Goal: Find specific page/section: Find specific page/section

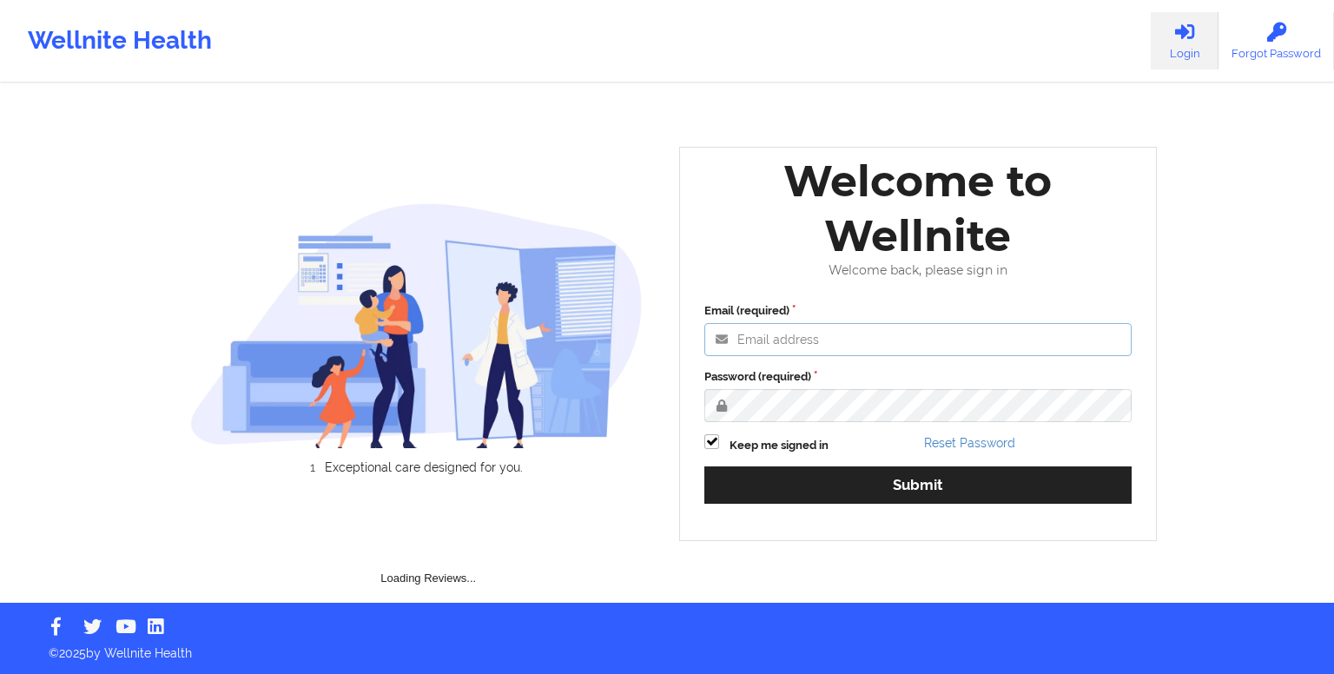
click at [840, 330] on input "Email (required)" at bounding box center [917, 339] width 427 height 33
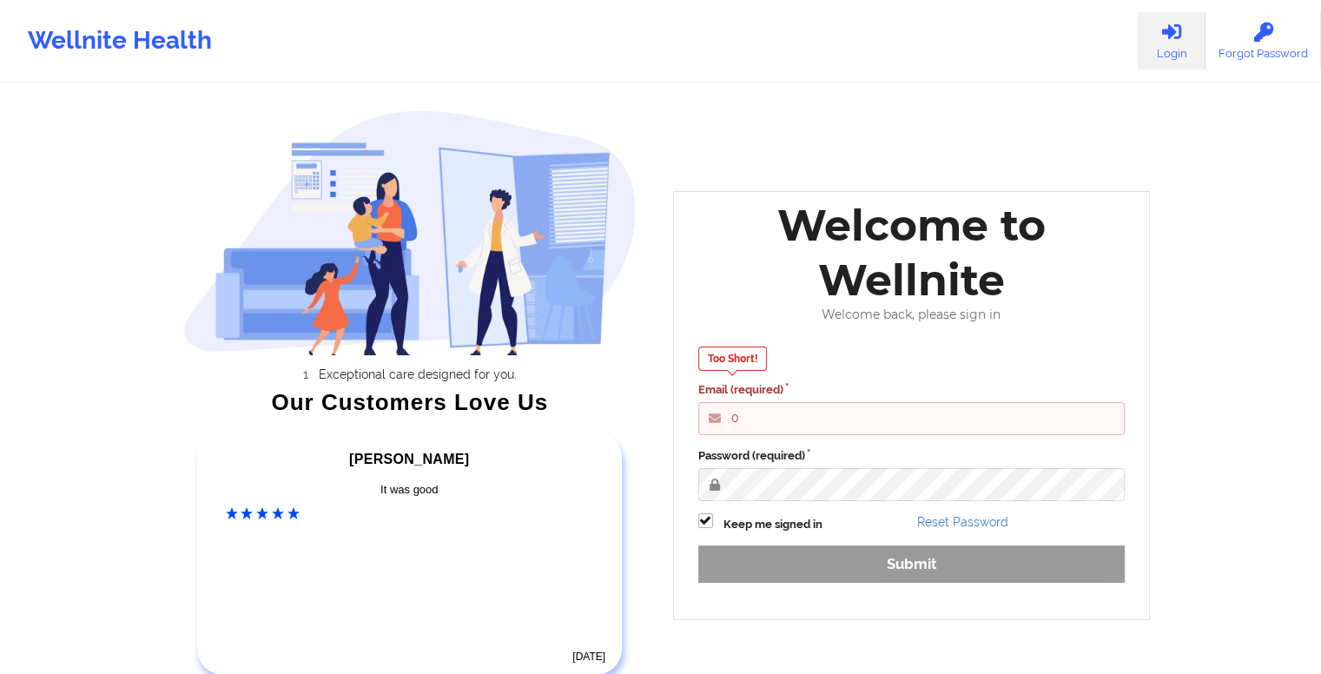
type input "gideon@wellnite.com"
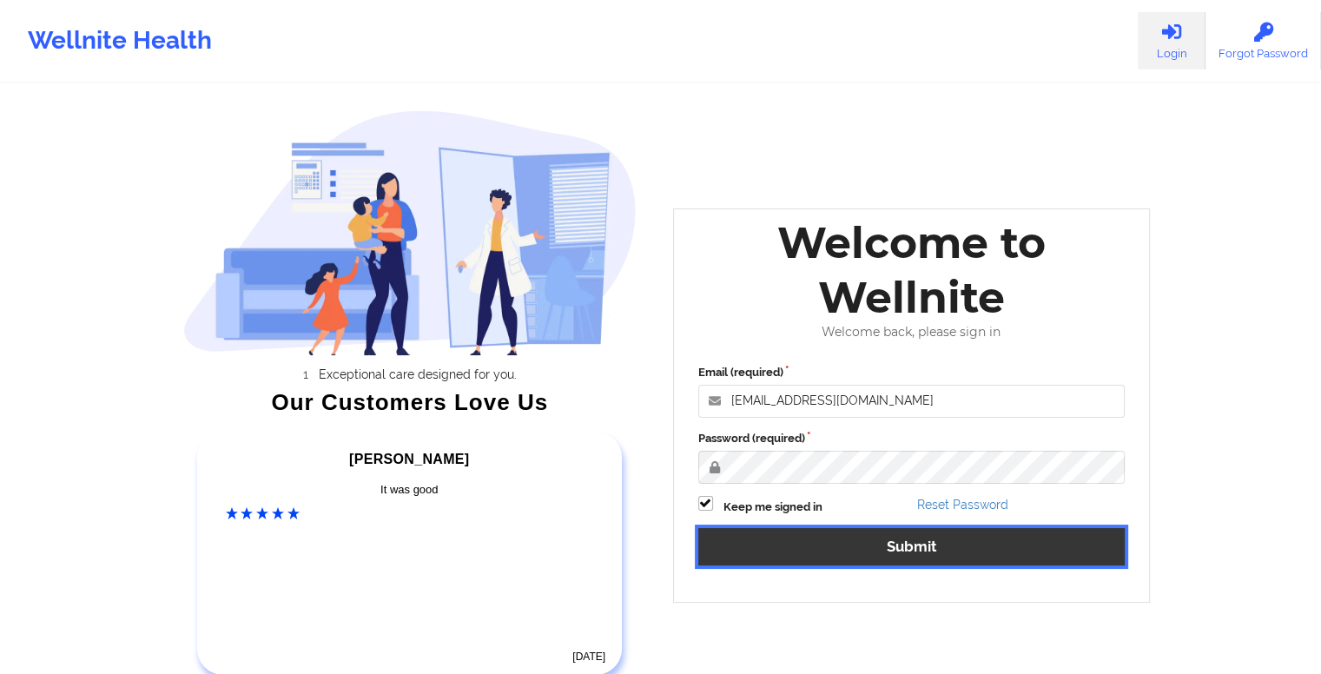
click at [921, 559] on button "Submit" at bounding box center [911, 546] width 427 height 37
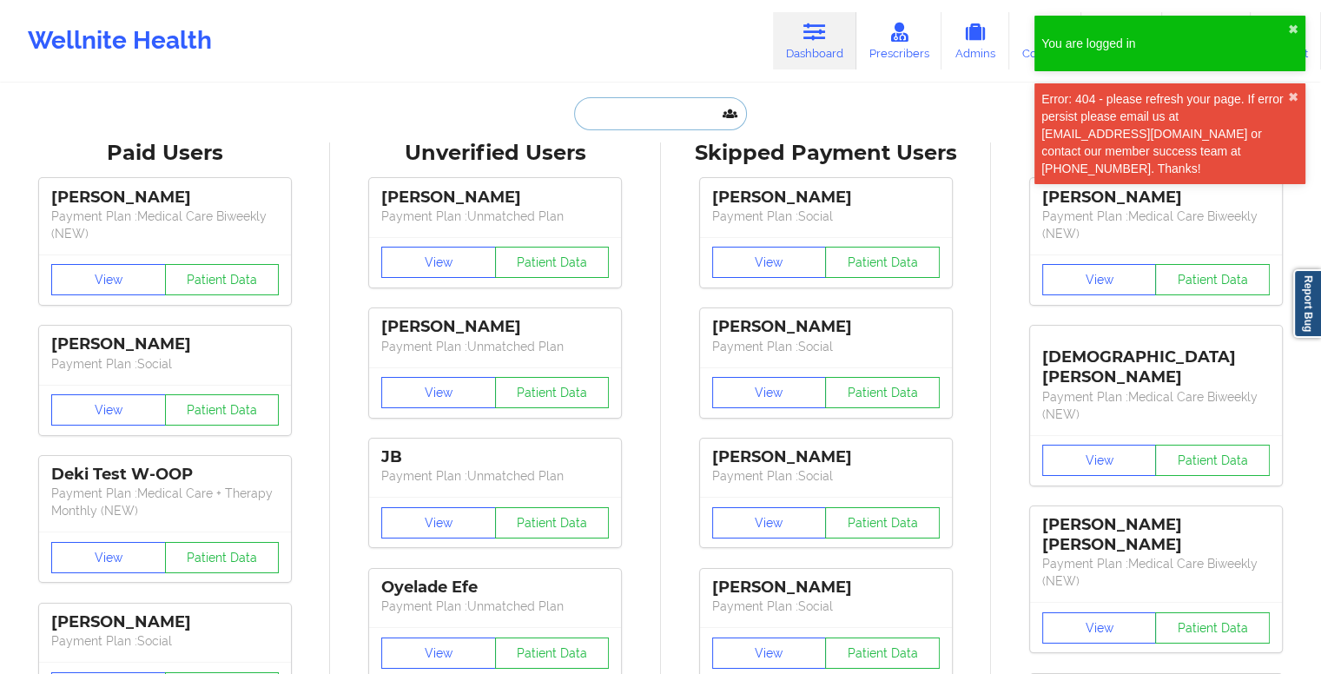
click at [664, 123] on input "text" at bounding box center [660, 113] width 172 height 33
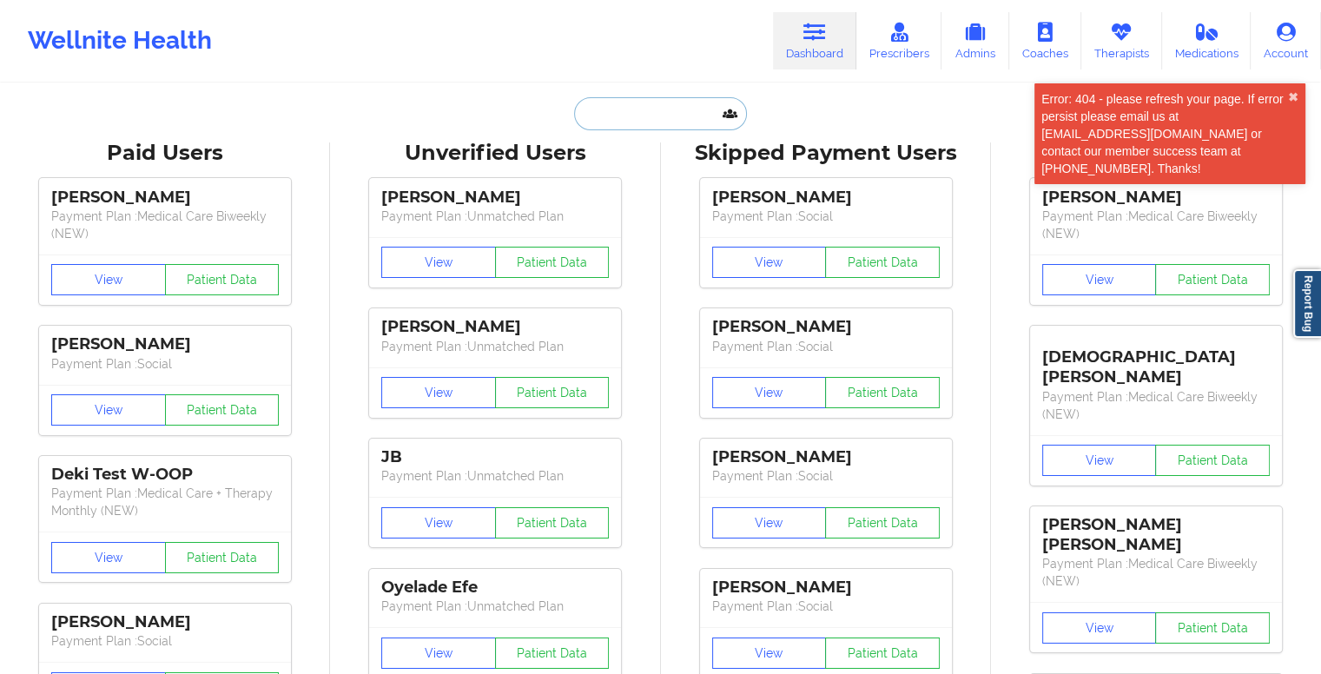
paste input "garalynn80@yahoo.com"
type input "garalynn80@yahoo.com"
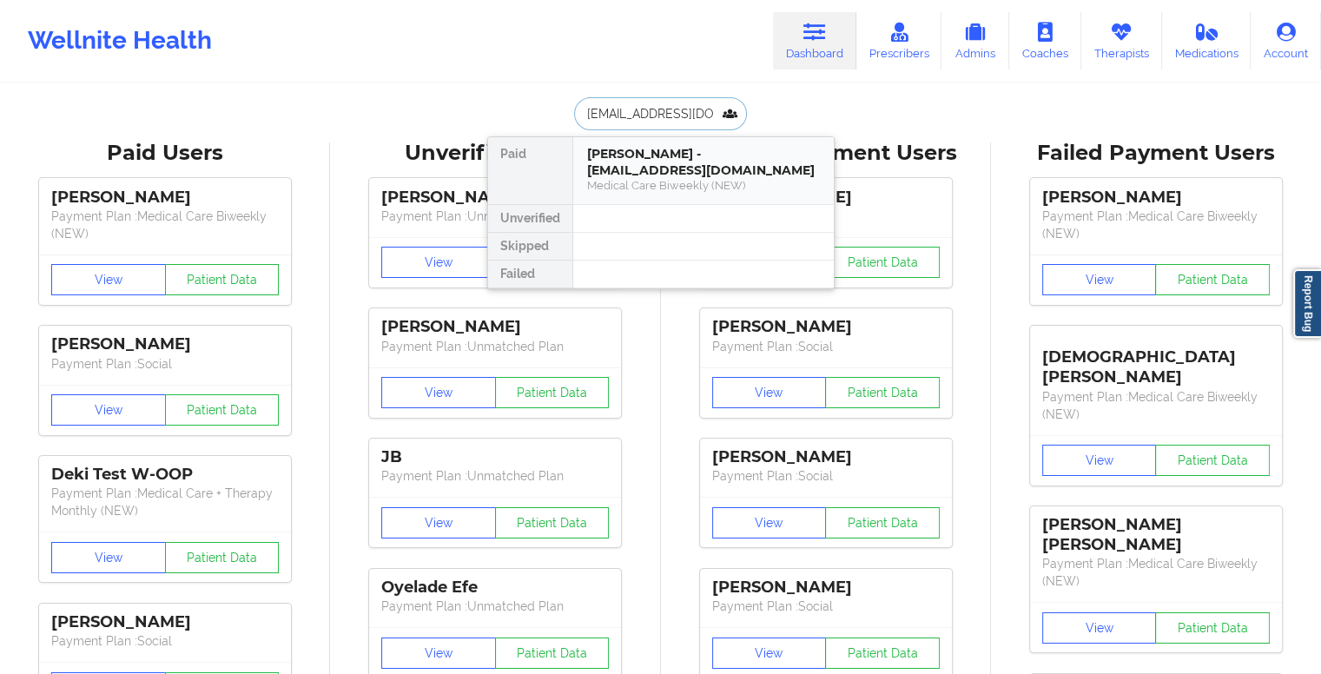
click at [674, 168] on div "Garalynn Thompson - garalynn80@yahoo.com" at bounding box center [703, 162] width 233 height 32
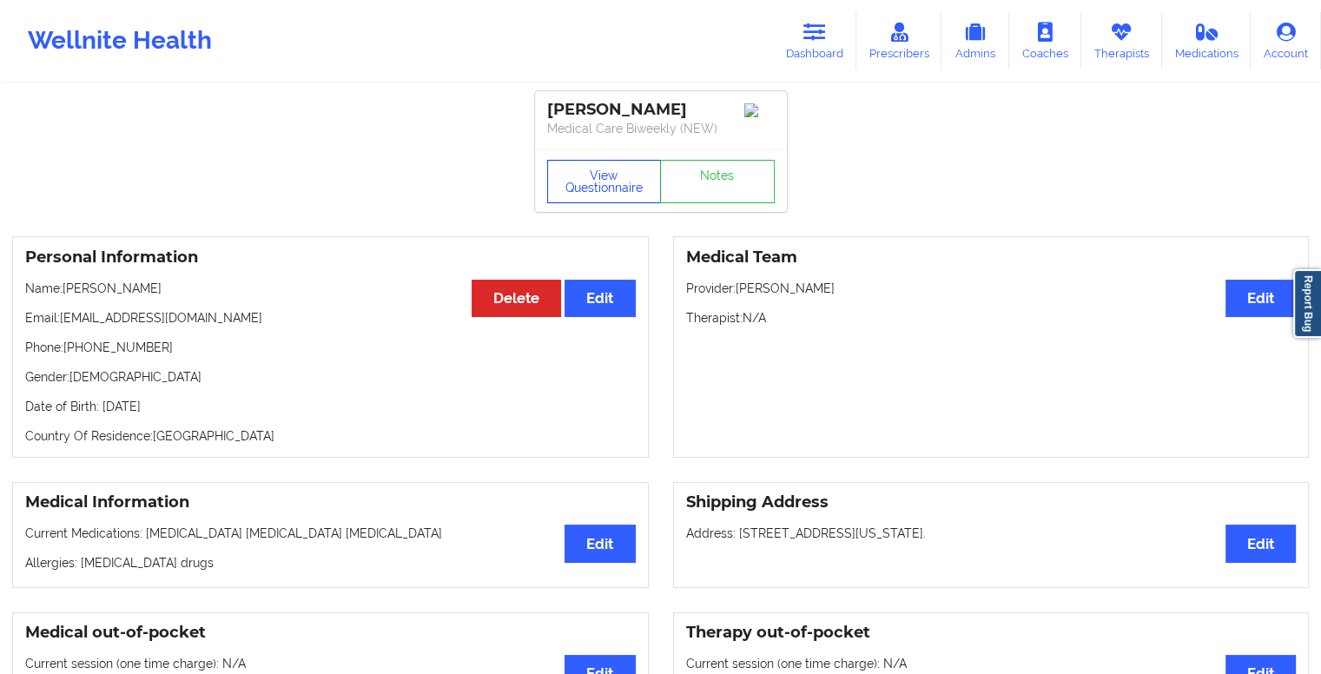
click at [620, 188] on button "View Questionnaire" at bounding box center [604, 181] width 115 height 43
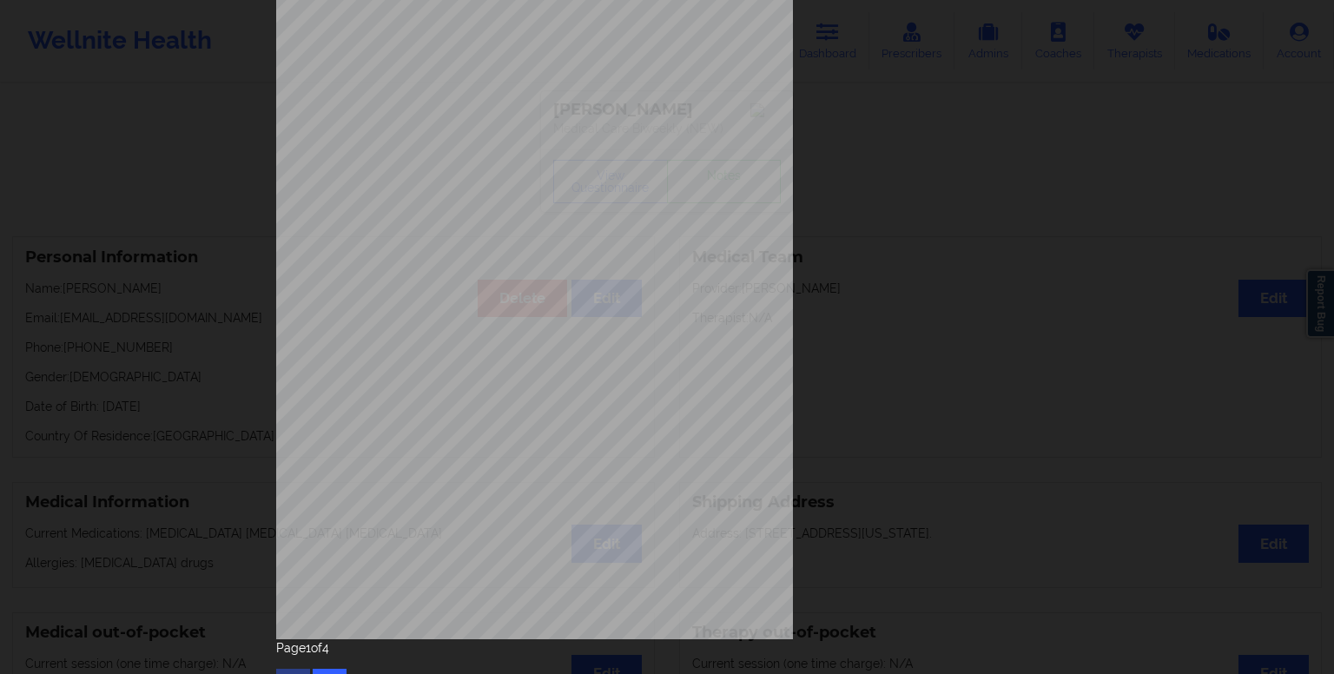
scroll to position [155, 0]
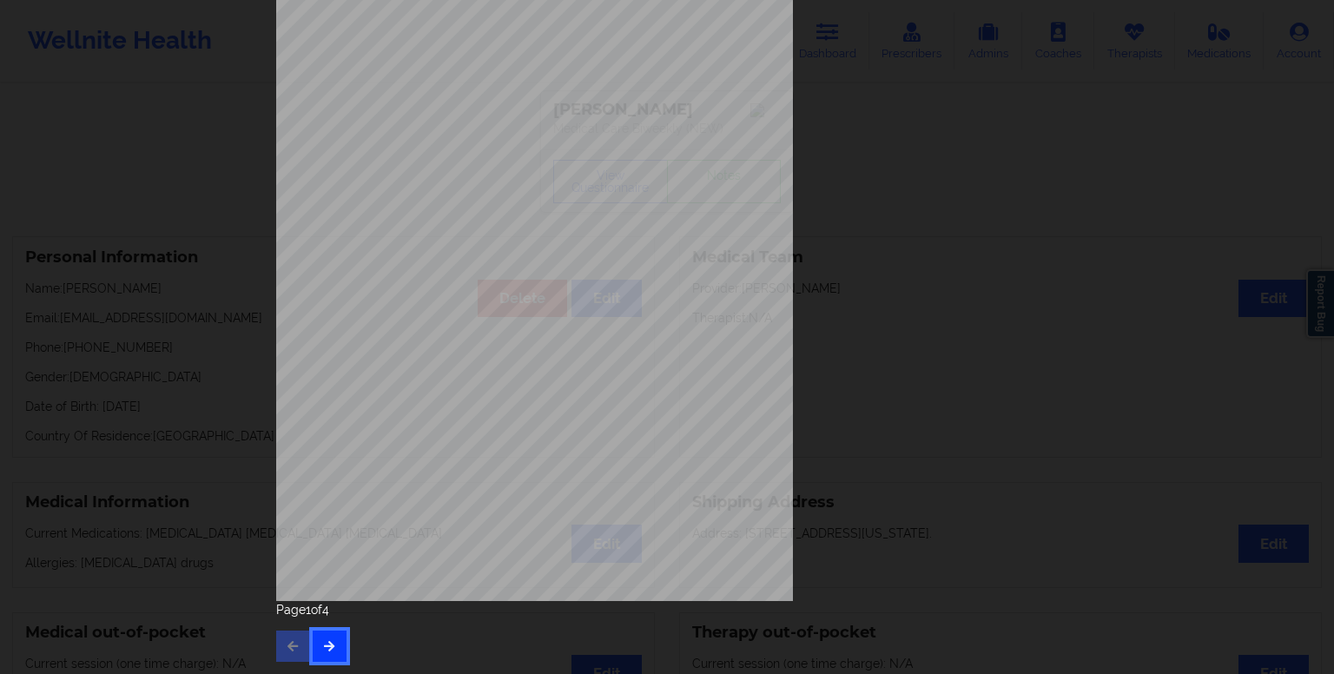
click at [331, 646] on icon "button" at bounding box center [329, 645] width 15 height 10
click at [323, 655] on button "button" at bounding box center [330, 646] width 34 height 31
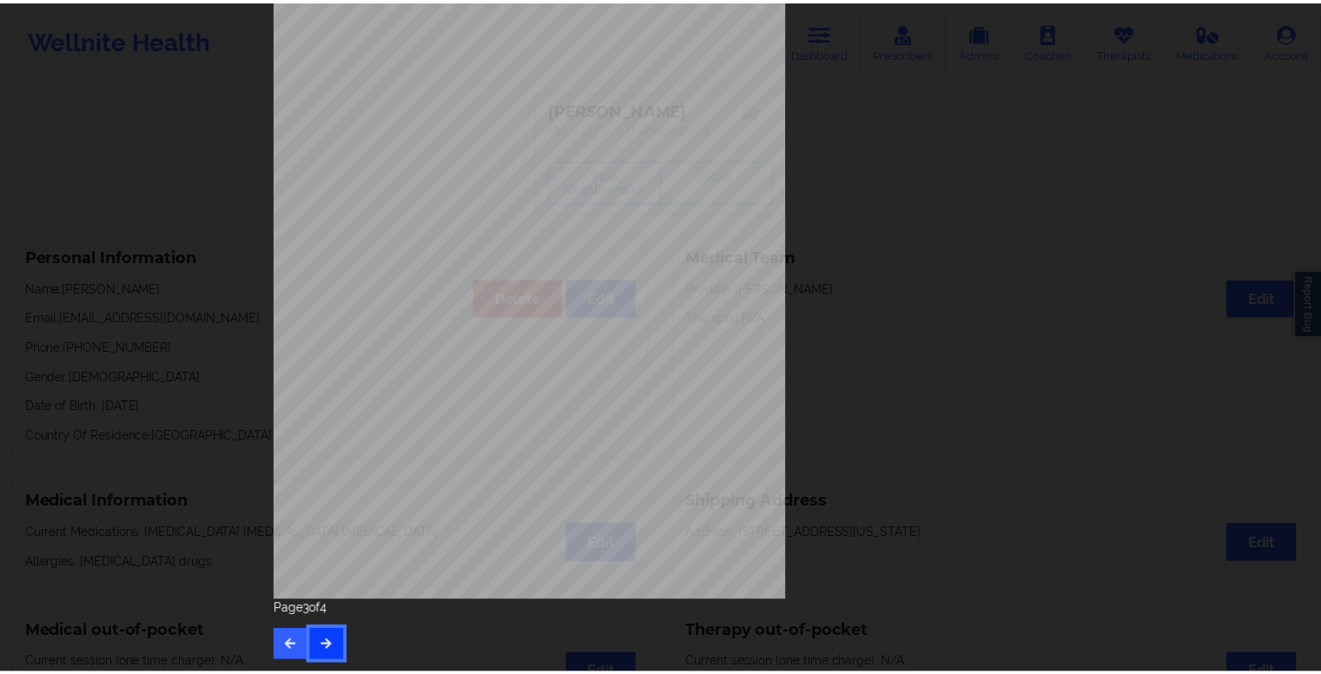
scroll to position [0, 0]
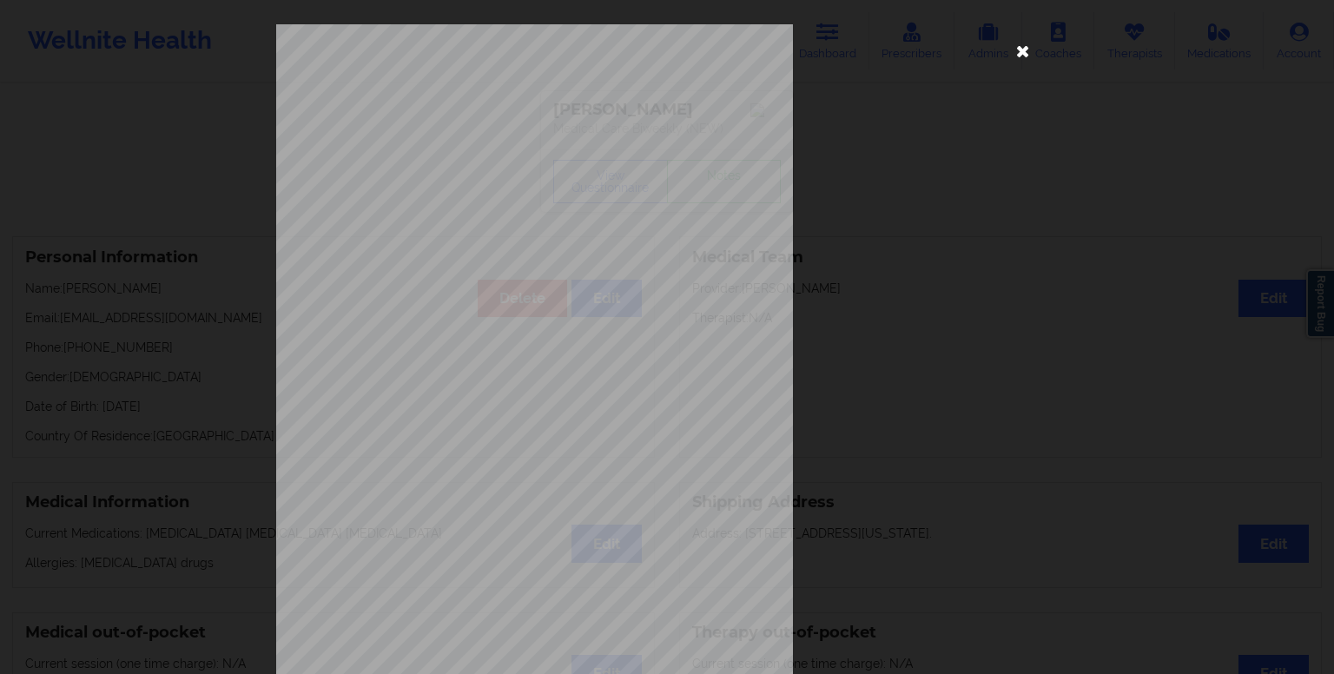
click at [1025, 49] on icon at bounding box center [1023, 50] width 28 height 28
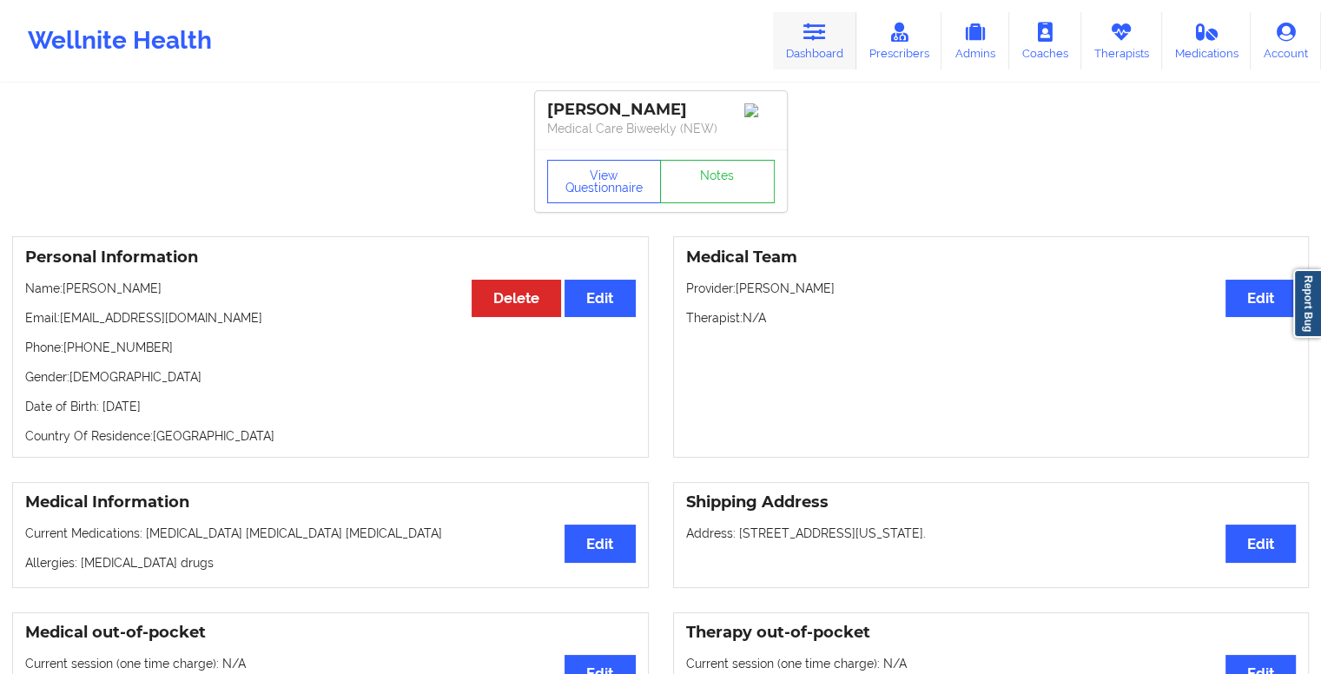
click at [806, 26] on icon at bounding box center [814, 32] width 23 height 19
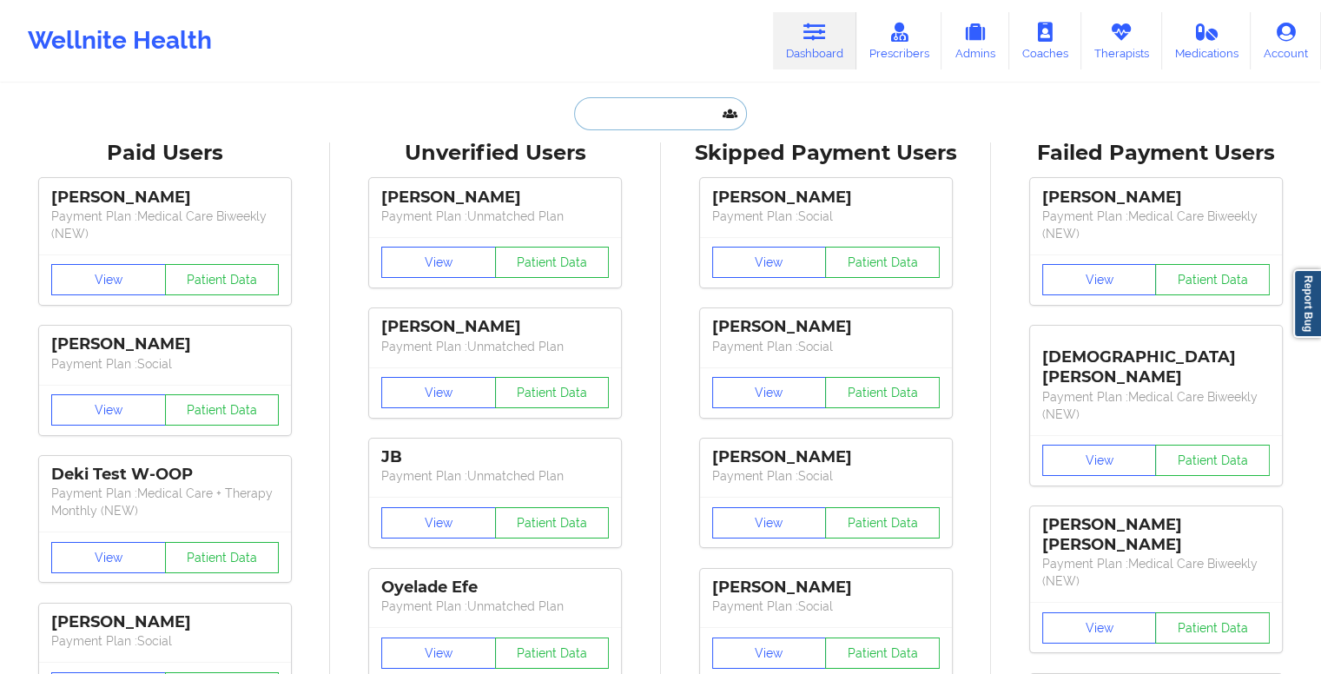
click at [679, 112] on input "text" at bounding box center [660, 113] width 172 height 33
paste input "nightshot5777@gmail.com"
type input "nightshot5777@gmail.com"
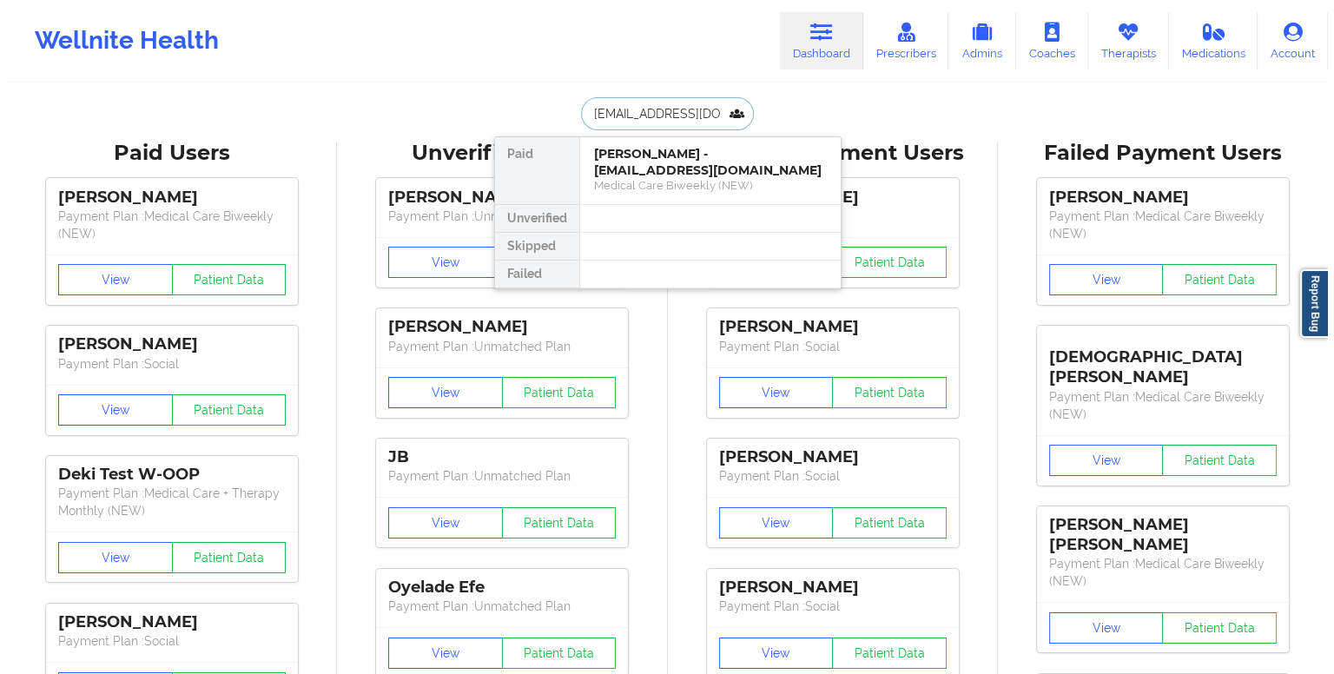
scroll to position [0, 10]
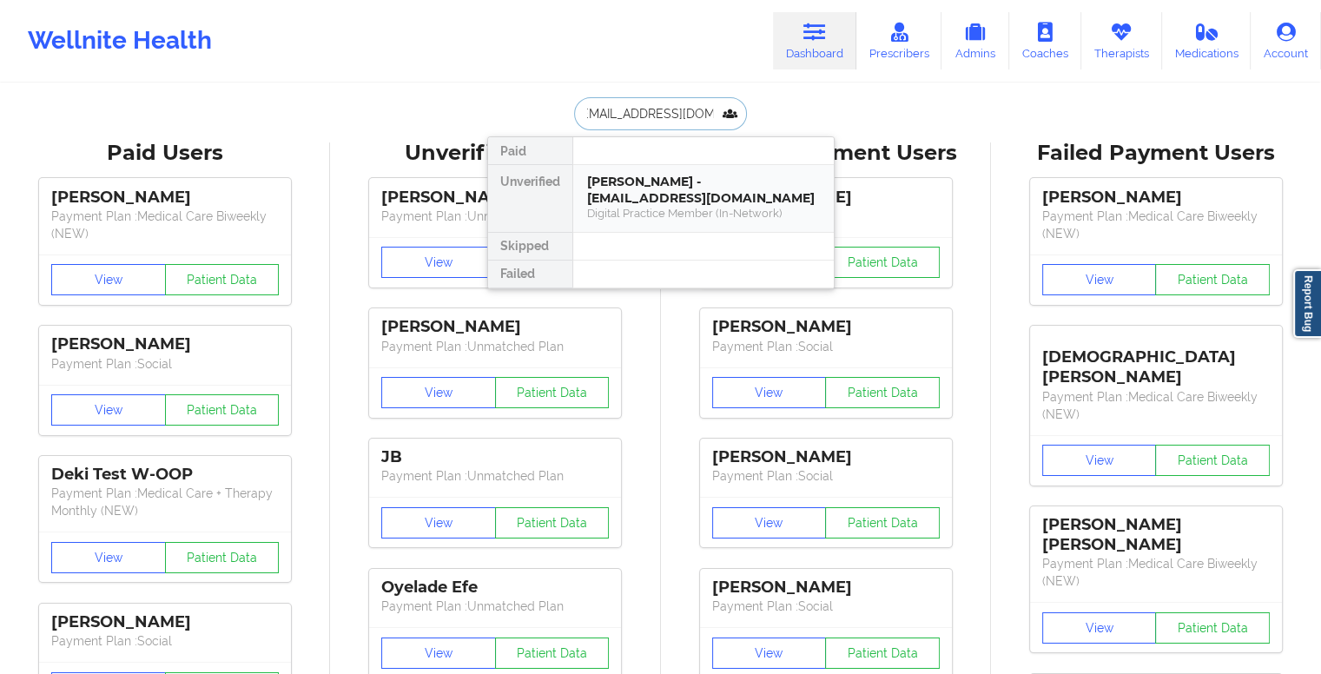
click at [644, 195] on div "Hunter Jones - nightshot5777@gmail.com" at bounding box center [703, 190] width 233 height 32
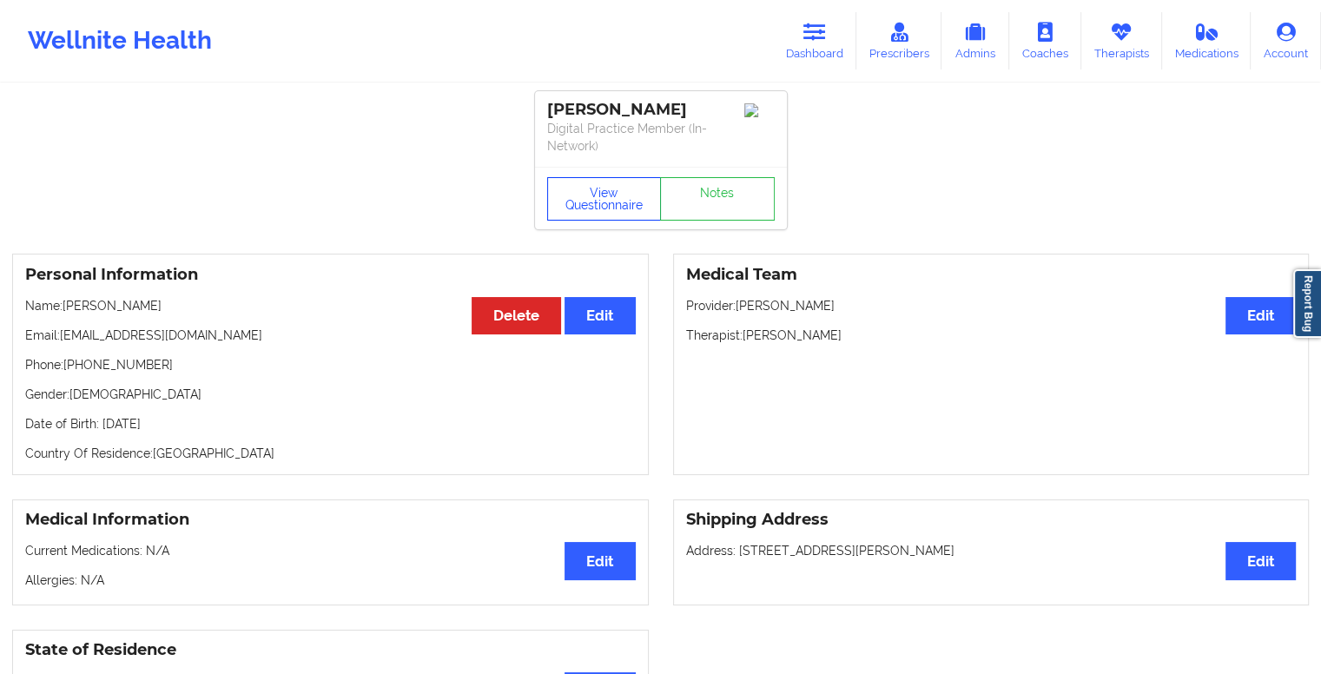
click at [616, 198] on button "View Questionnaire" at bounding box center [604, 198] width 115 height 43
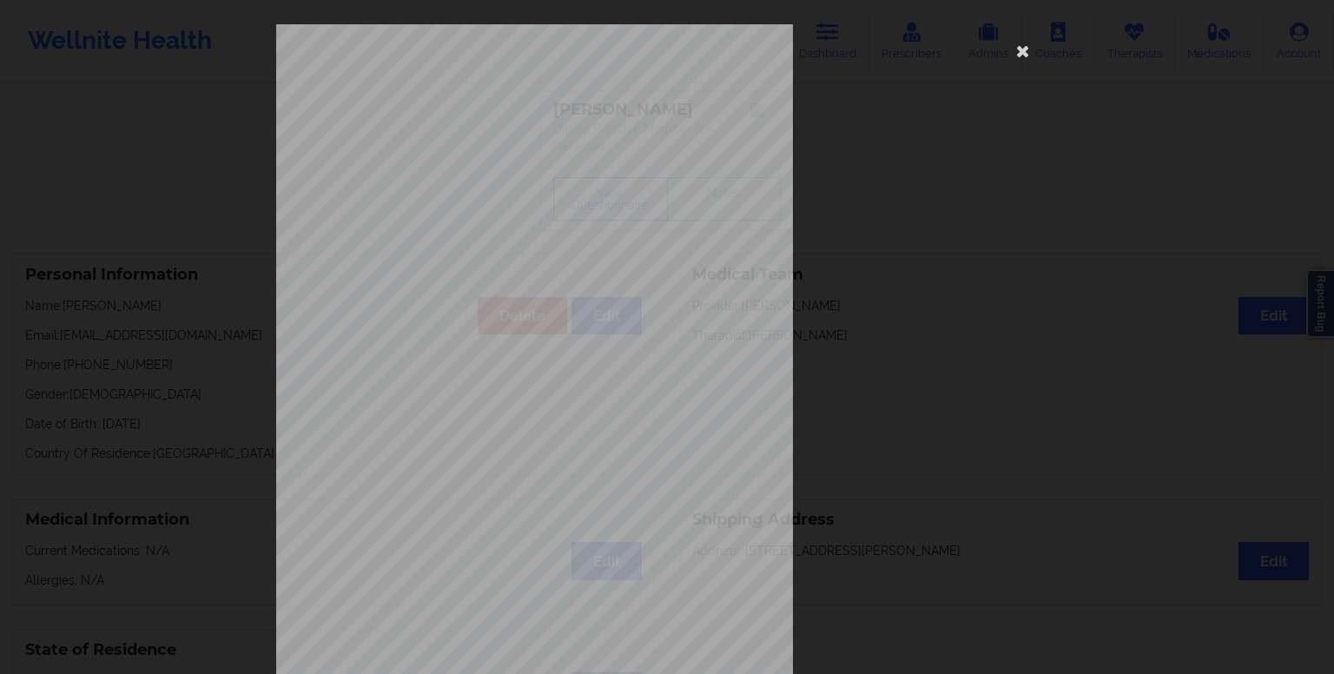
scroll to position [155, 0]
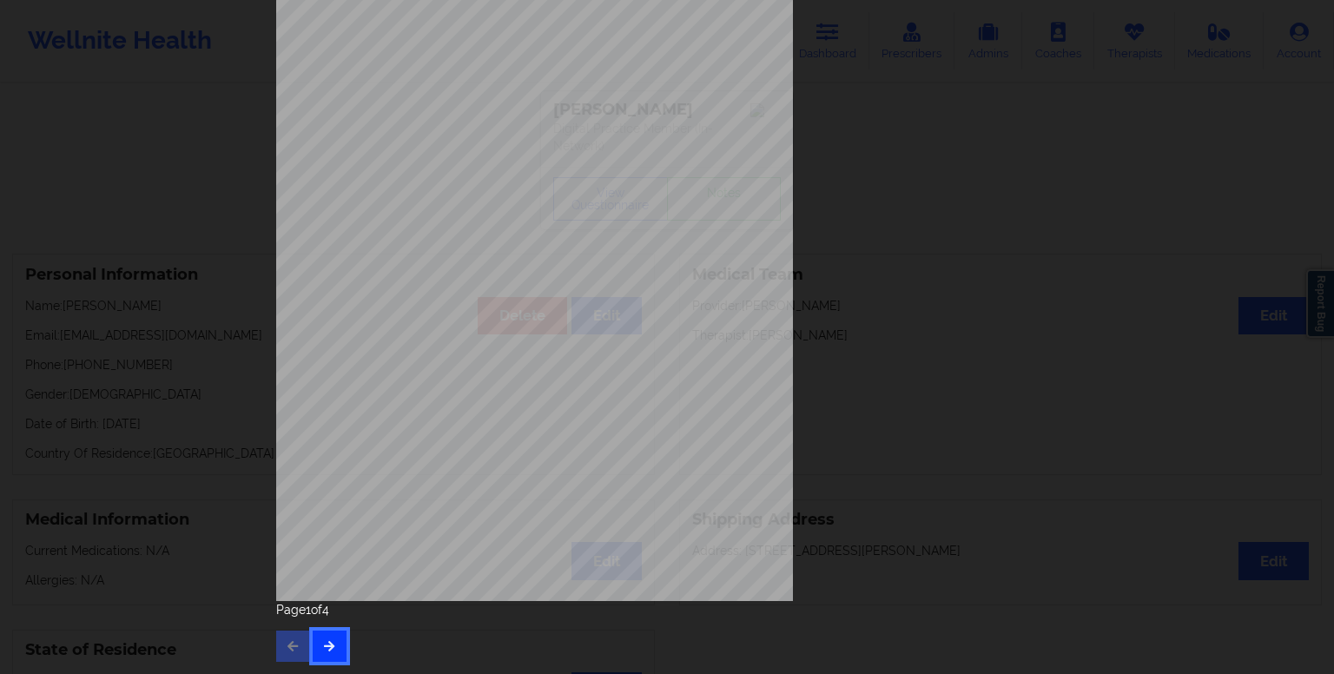
click at [329, 646] on icon "button" at bounding box center [329, 645] width 15 height 10
click at [329, 644] on icon "button" at bounding box center [329, 645] width 15 height 10
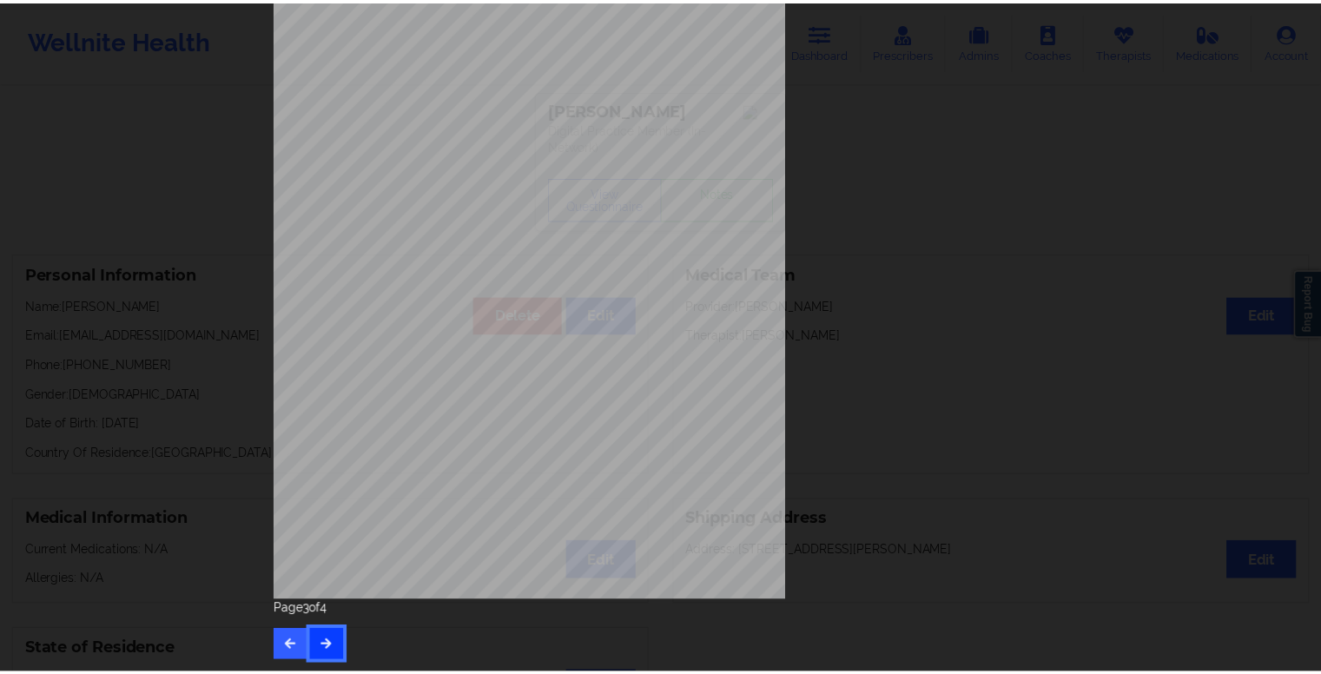
scroll to position [0, 0]
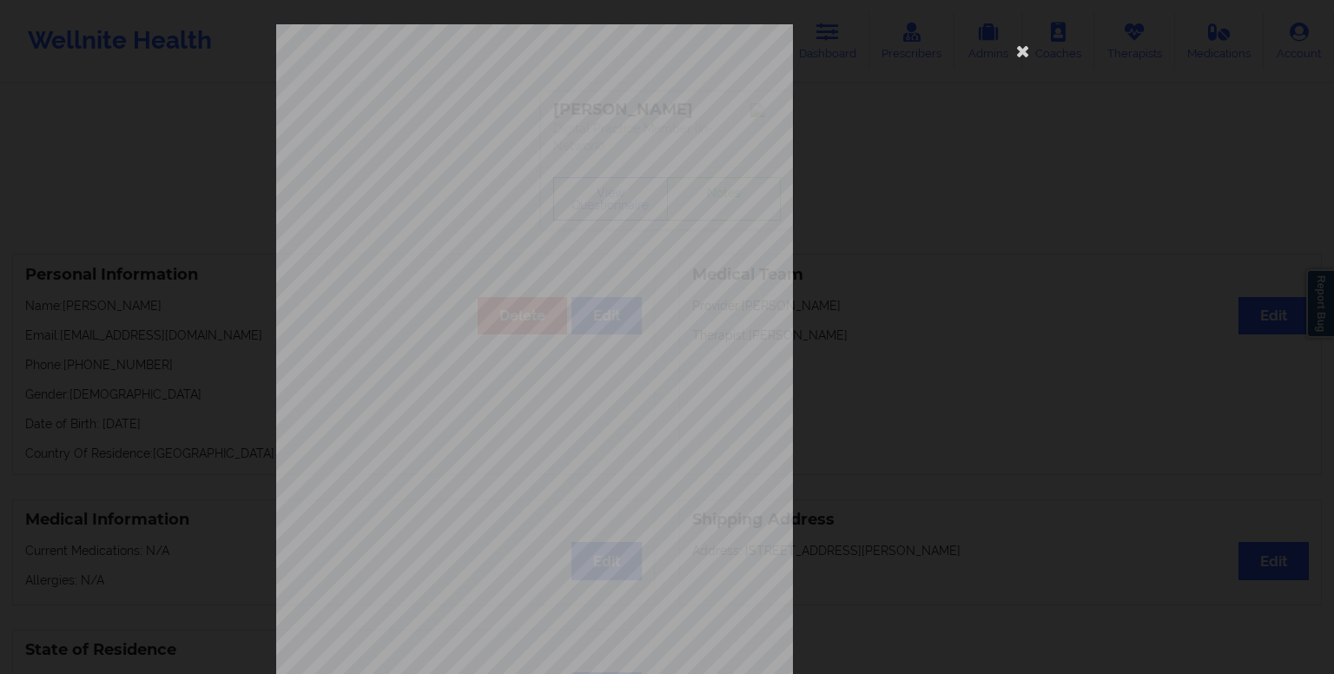
click at [156, 479] on div "commercial Insurance Member ID for patient Xjbh75203550 Insurance company name …" at bounding box center [667, 337] width 1334 height 674
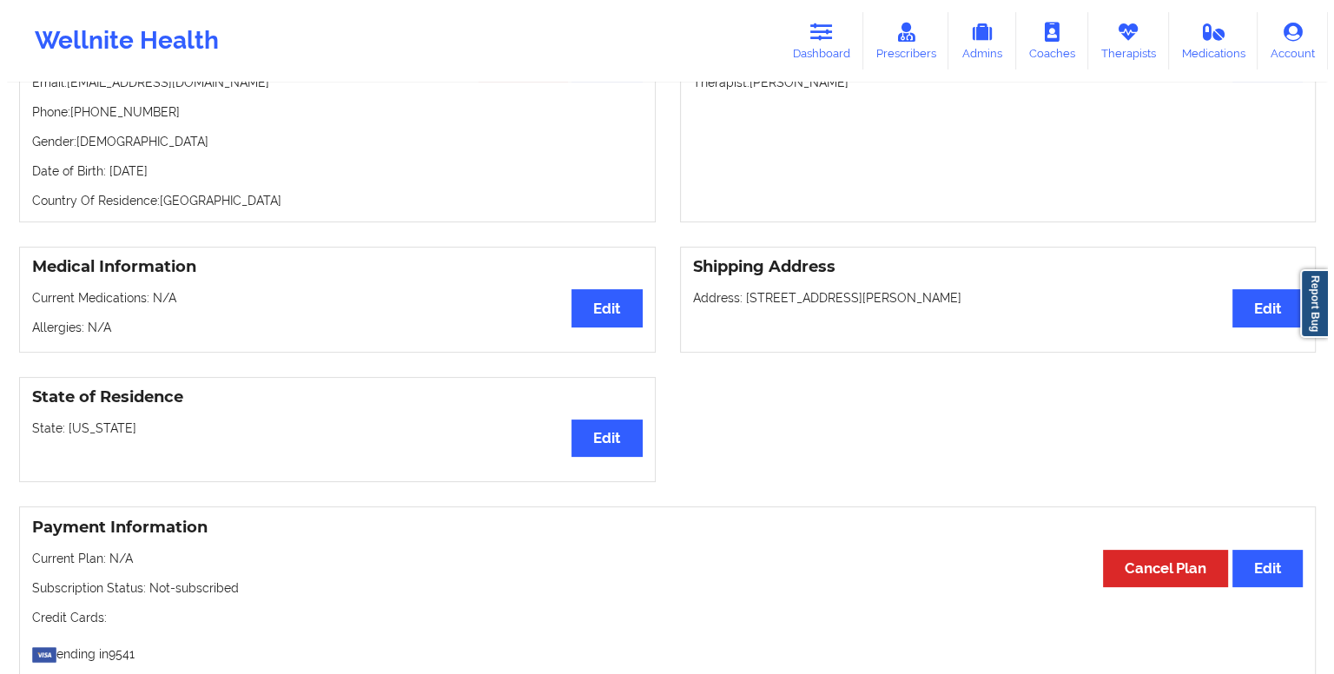
scroll to position [90, 0]
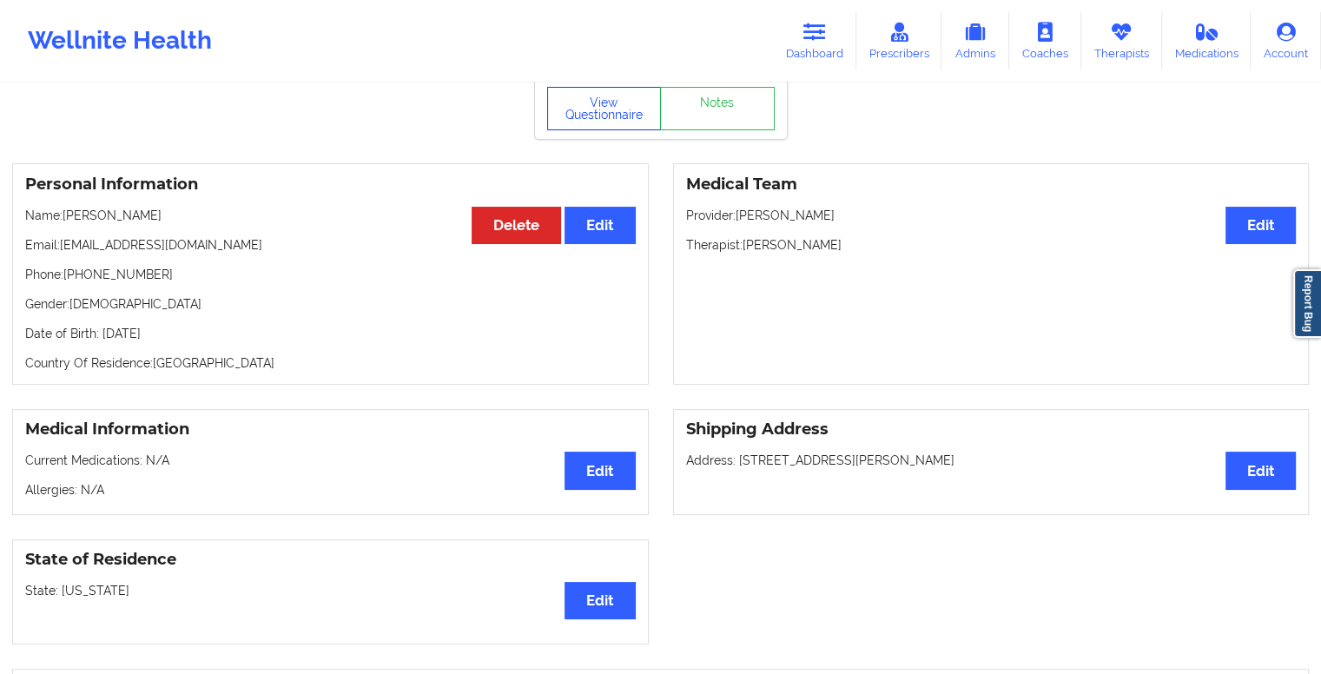
click at [595, 102] on button "View Questionnaire" at bounding box center [604, 108] width 115 height 43
